Goal: Task Accomplishment & Management: Manage account settings

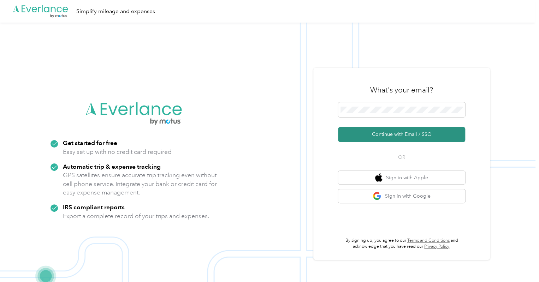
click at [387, 133] on button "Continue with Email / SSO" at bounding box center [401, 134] width 127 height 15
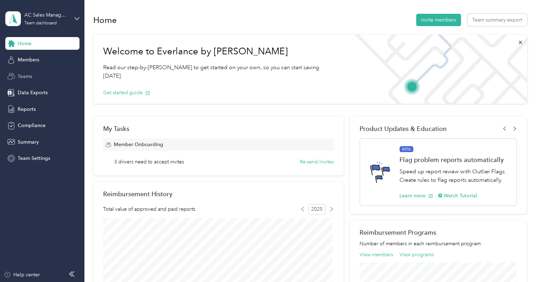
click at [35, 74] on div "Teams" at bounding box center [42, 76] width 74 height 13
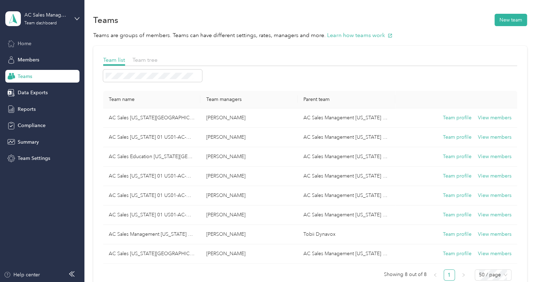
click at [29, 45] on span "Home" at bounding box center [25, 43] width 14 height 7
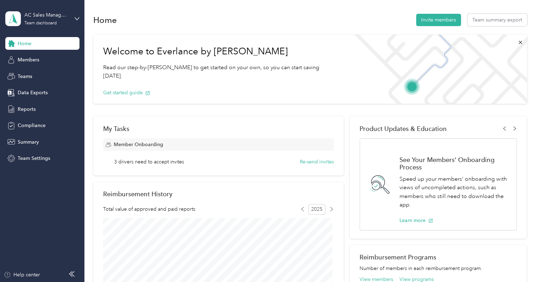
click at [76, 21] on div "AC Sales Management Massachusetts 01 US01-AC-D50014-CC12200 (Ben Henry) Team da…" at bounding box center [42, 18] width 74 height 25
click at [256, 42] on div "Welcome to Everlance by Motus Read our step-by-step guide to get started on you…" at bounding box center [220, 69] width 254 height 69
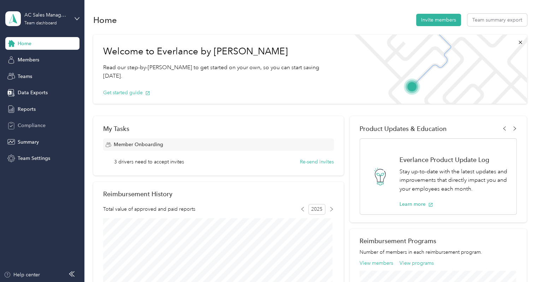
click at [37, 125] on span "Compliance" at bounding box center [32, 125] width 28 height 7
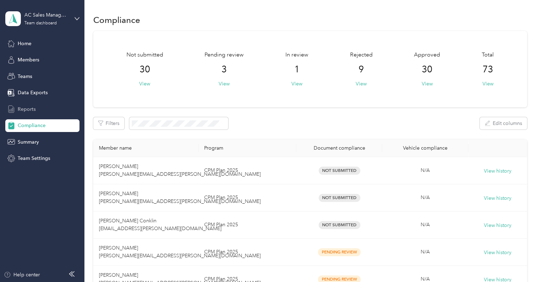
click at [30, 109] on span "Reports" at bounding box center [27, 109] width 18 height 7
